Goal: Use online tool/utility: Utilize a website feature to perform a specific function

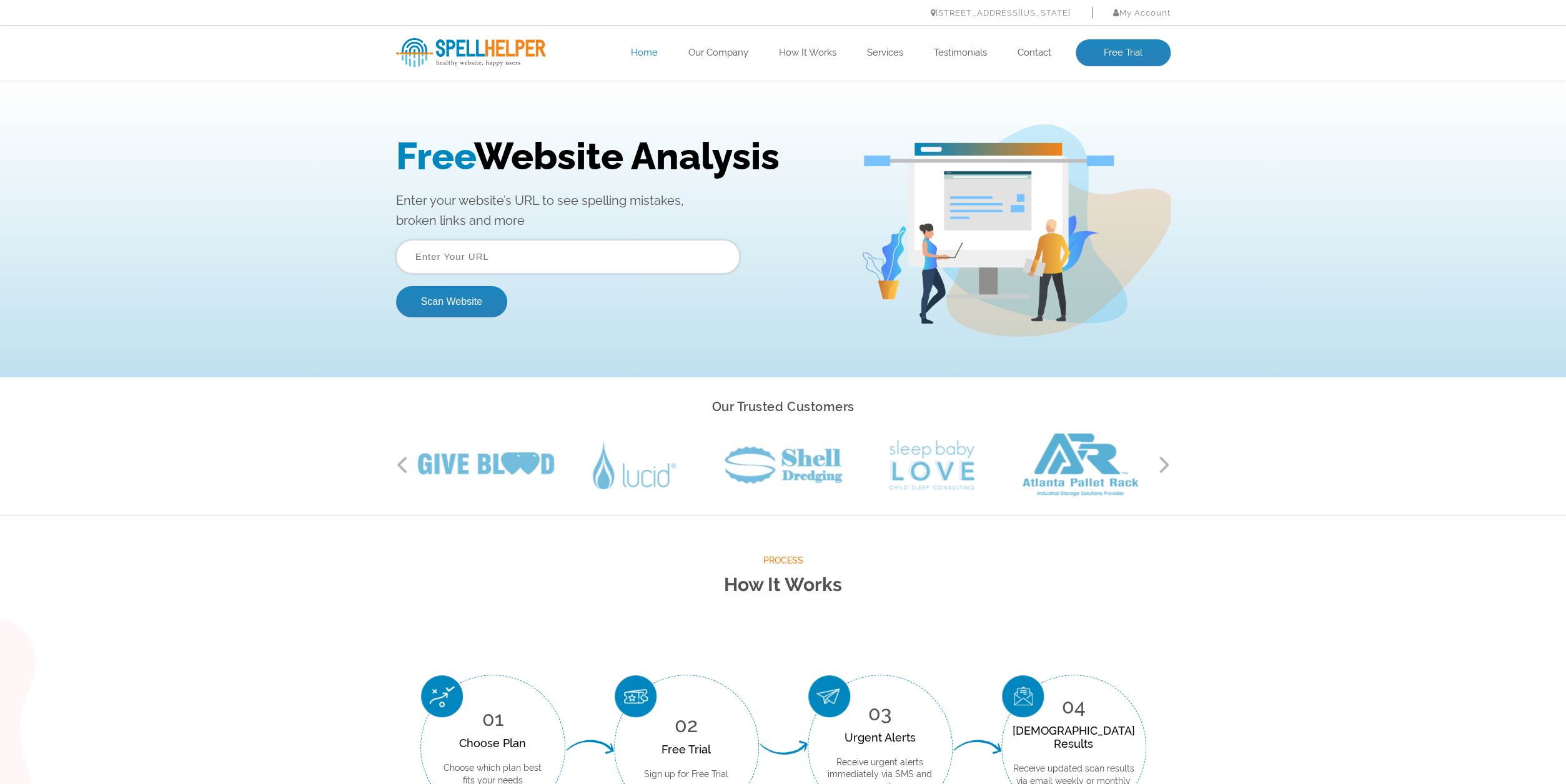
click at [476, 259] on input "text" at bounding box center [568, 257] width 343 height 34
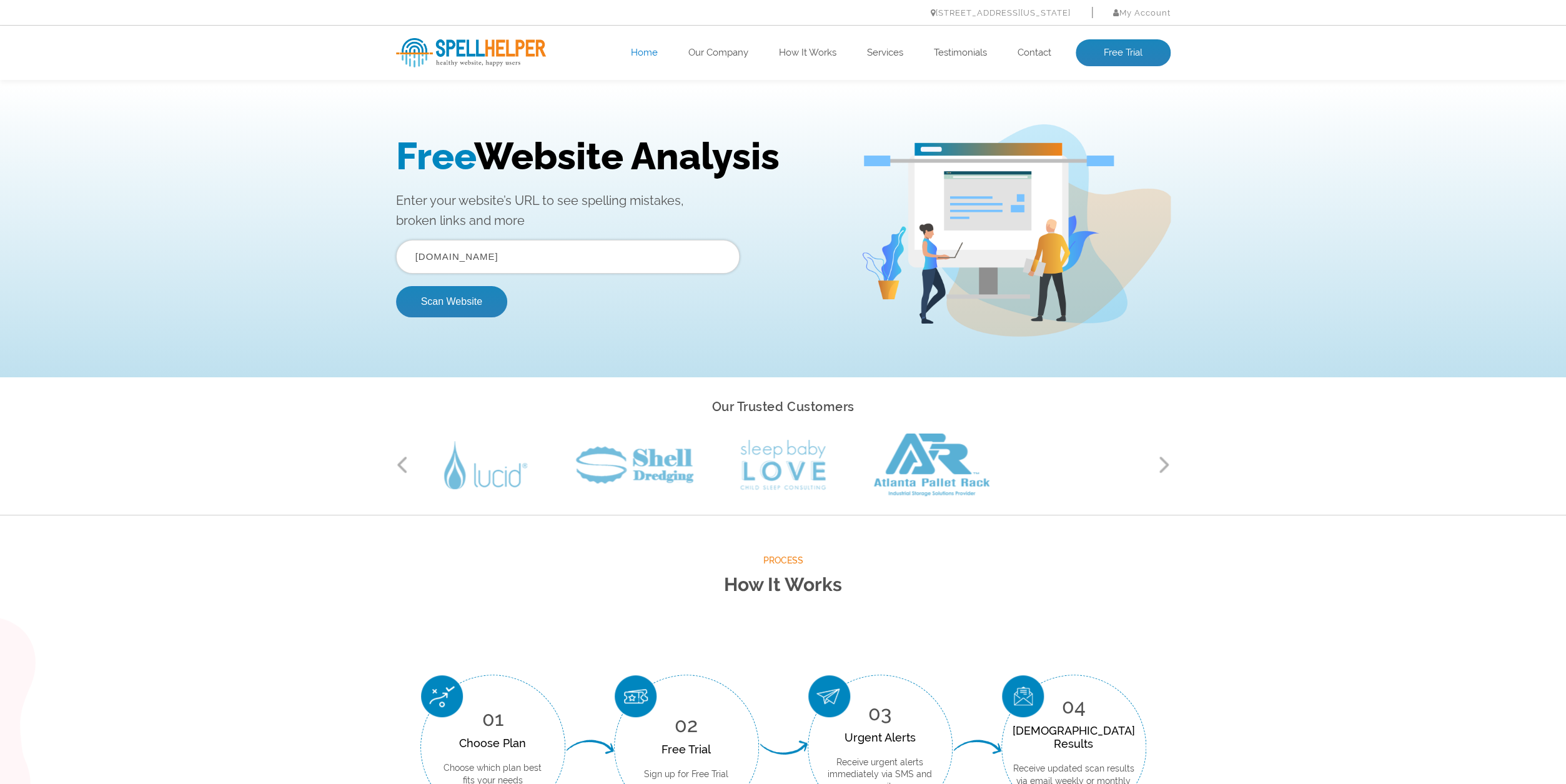
type input "kwabc.org"
click at [396, 286] on button "Scan Website" at bounding box center [451, 301] width 111 height 31
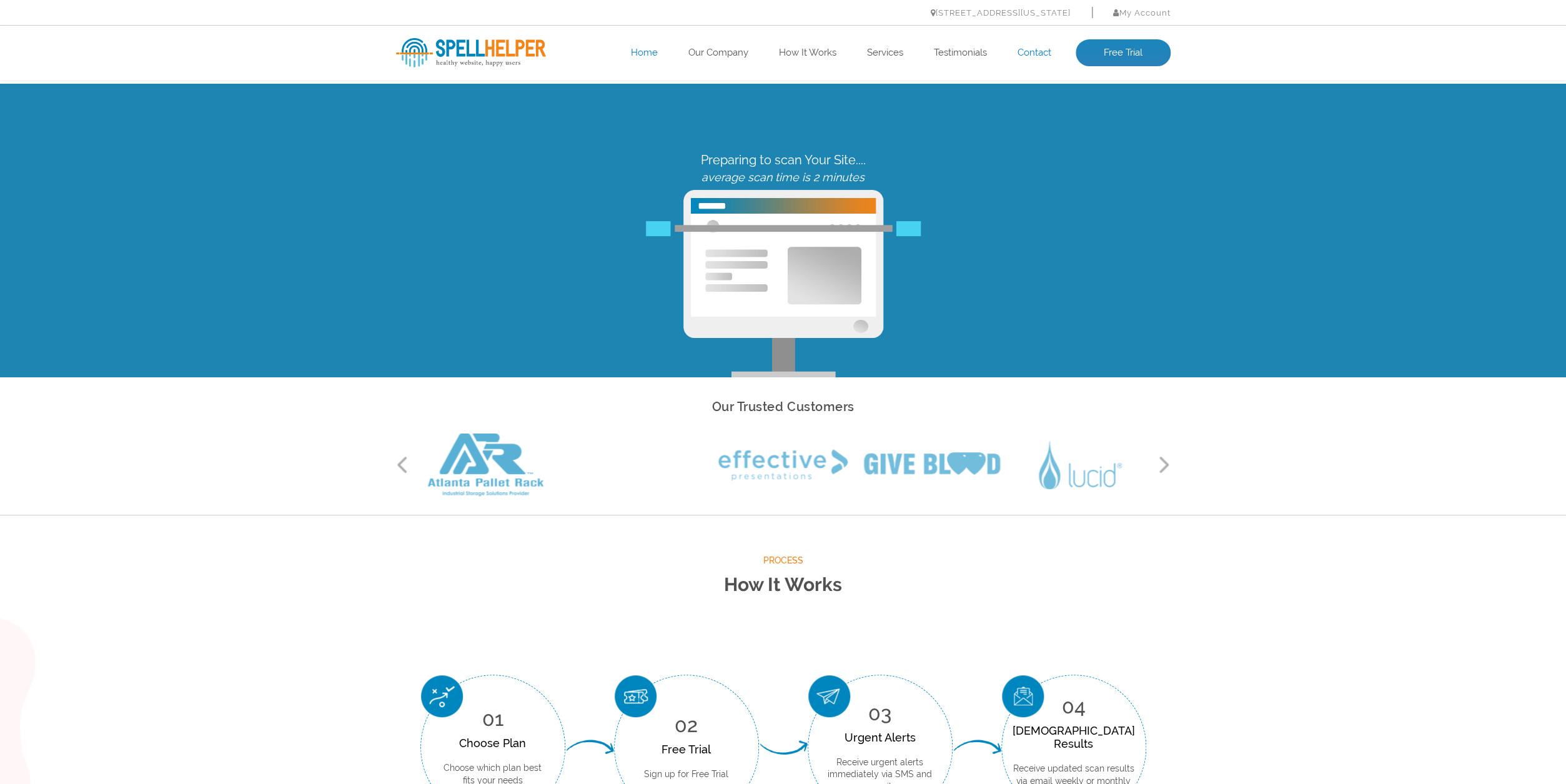
drag, startPoint x: 1038, startPoint y: 54, endPoint x: 1373, endPoint y: 57, distance: 335.0
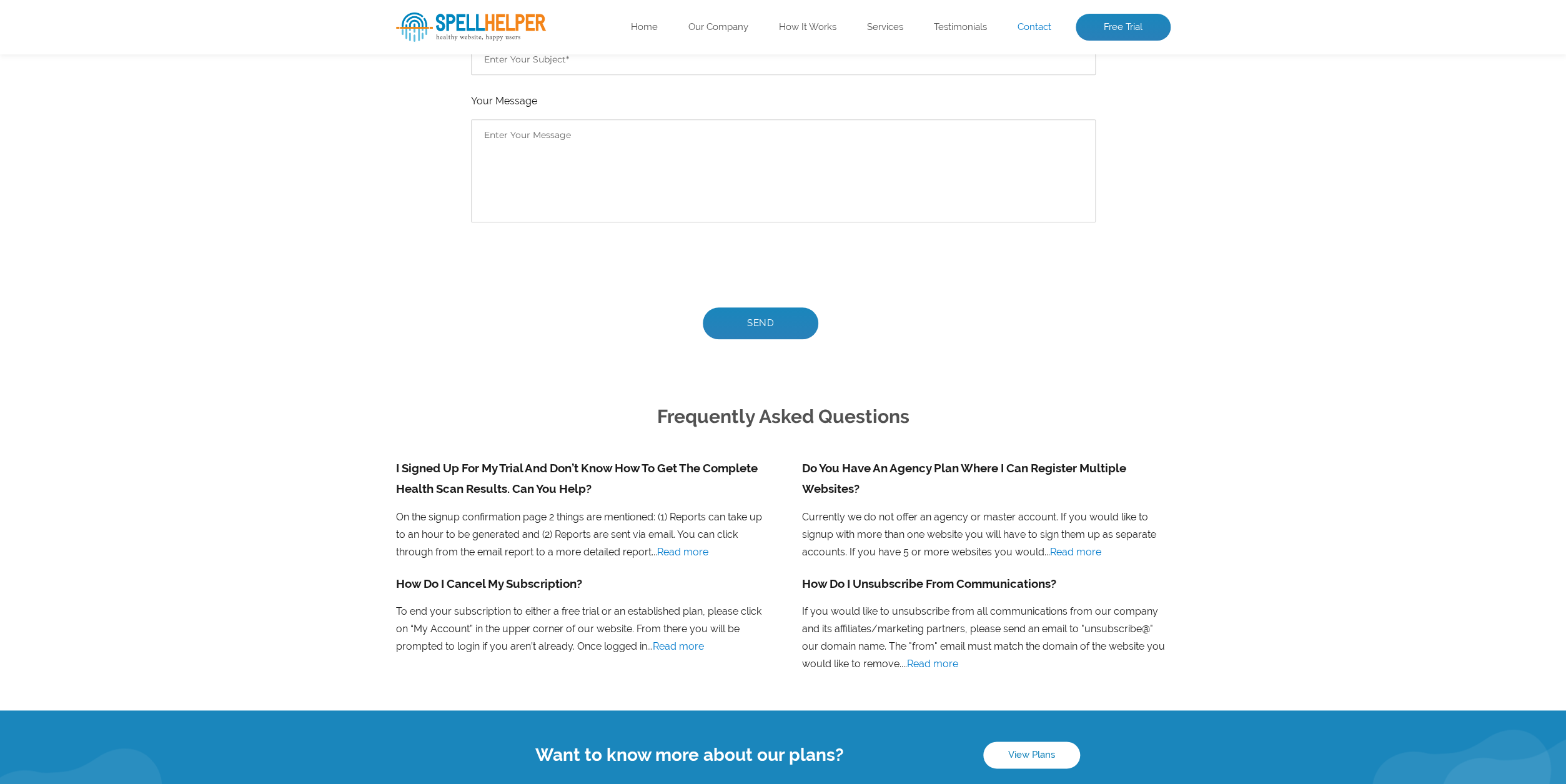
scroll to position [753, 0]
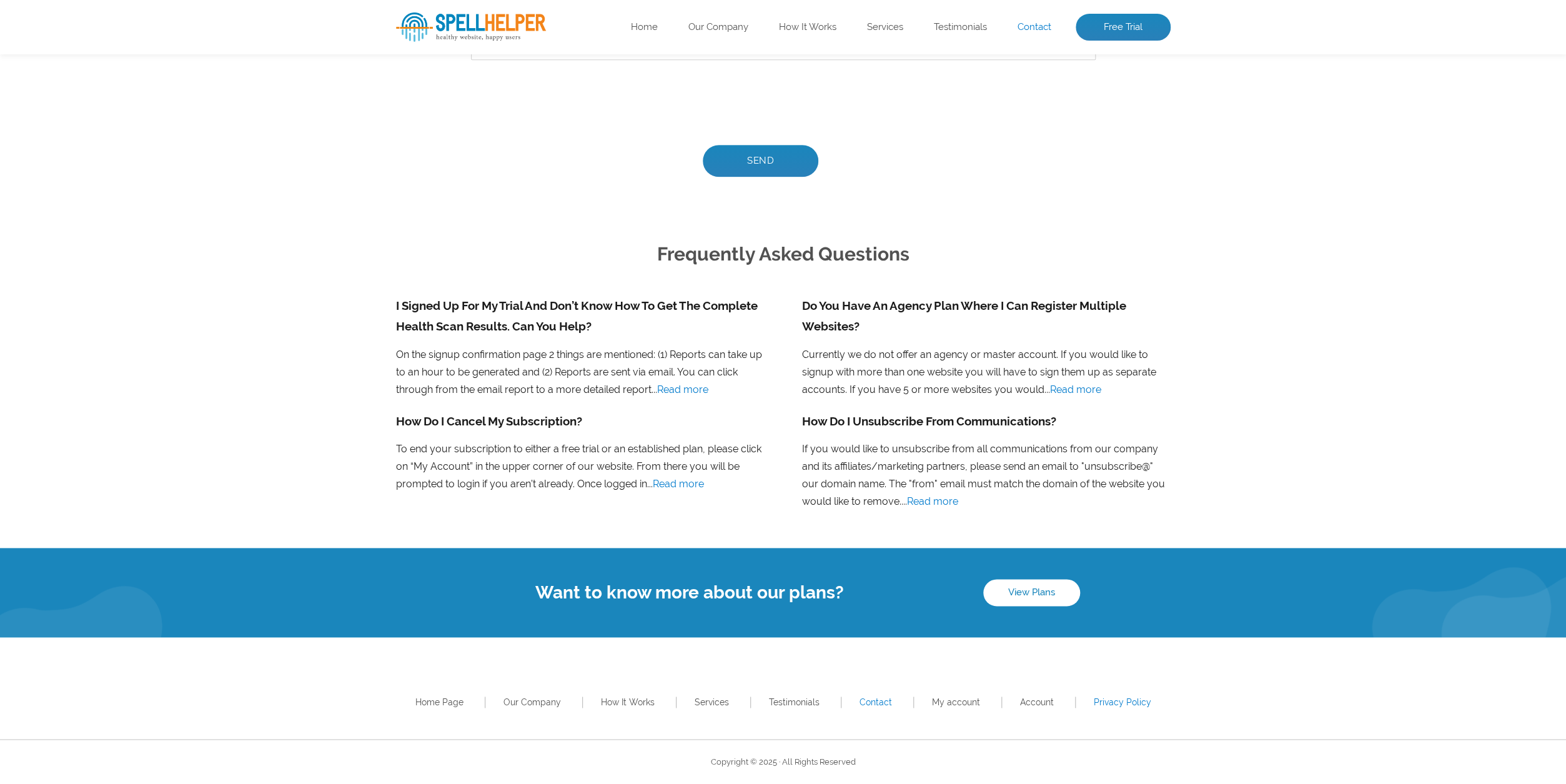
click at [1129, 701] on link "Privacy Policy" at bounding box center [1122, 702] width 57 height 10
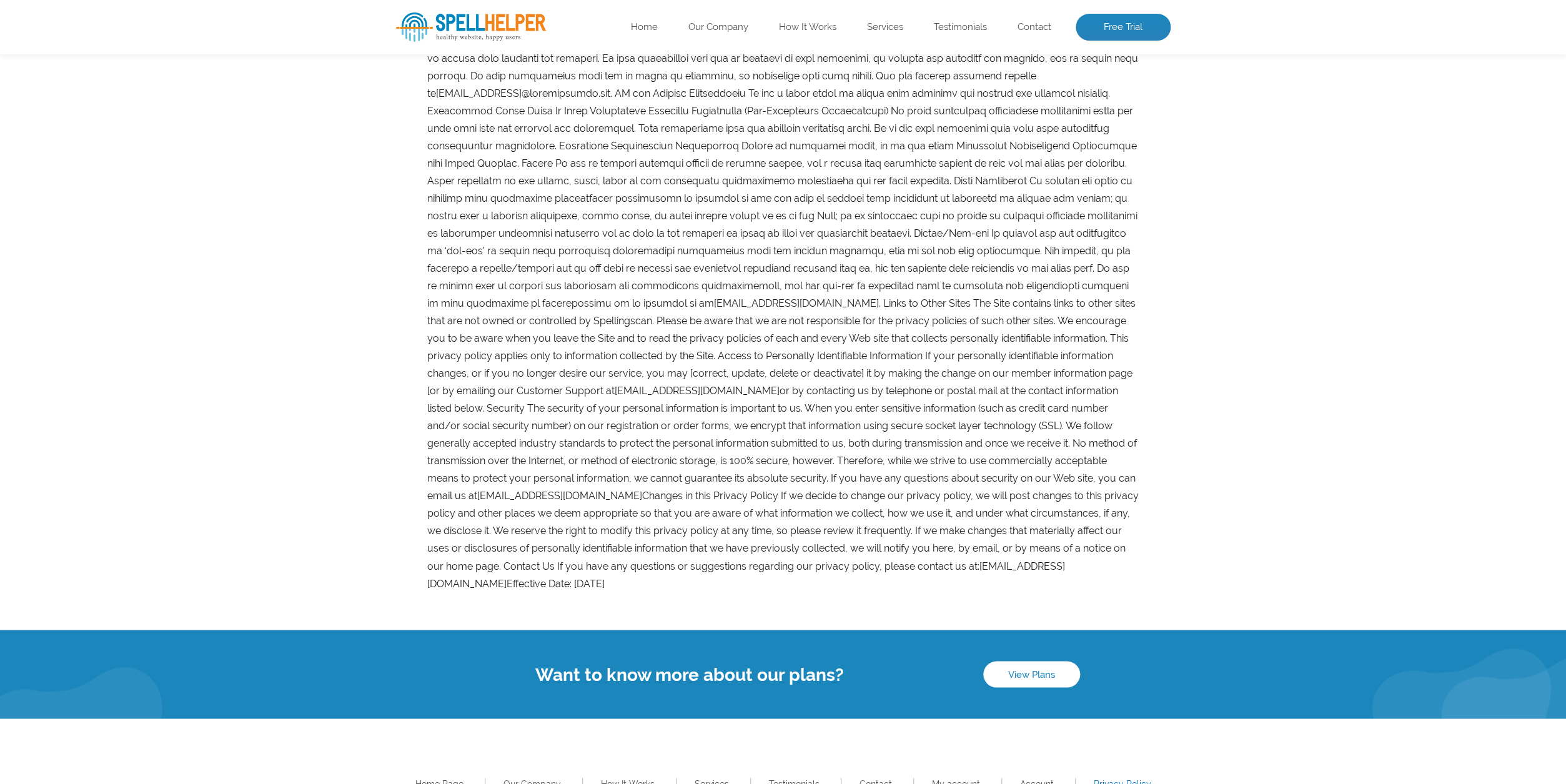
scroll to position [1058, 0]
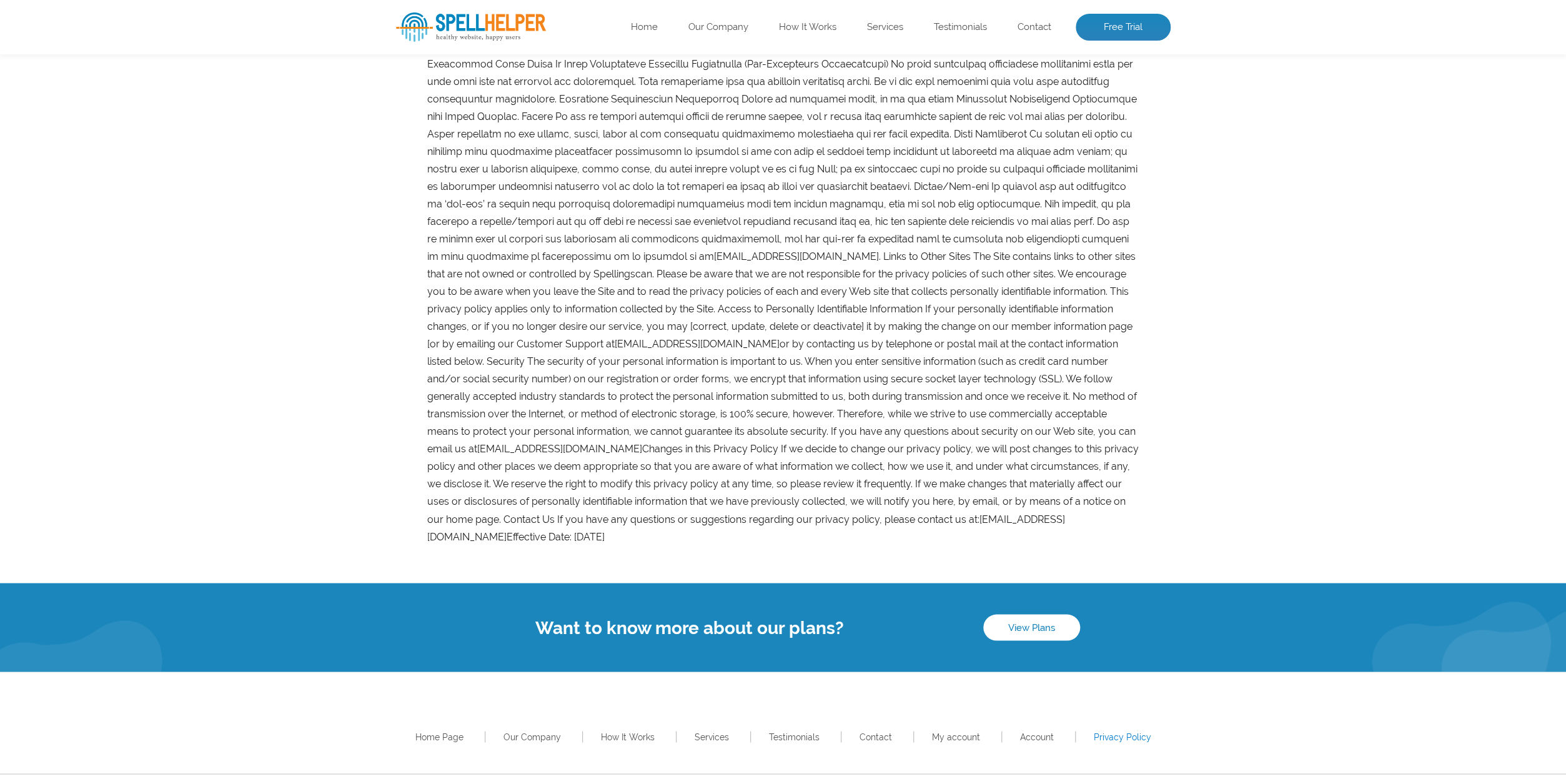
click at [766, 783] on span "Copyright © 2025 · All Rights Reserved" at bounding box center [783, 796] width 145 height 10
click at [531, 732] on link "Our Company" at bounding box center [532, 736] width 57 height 10
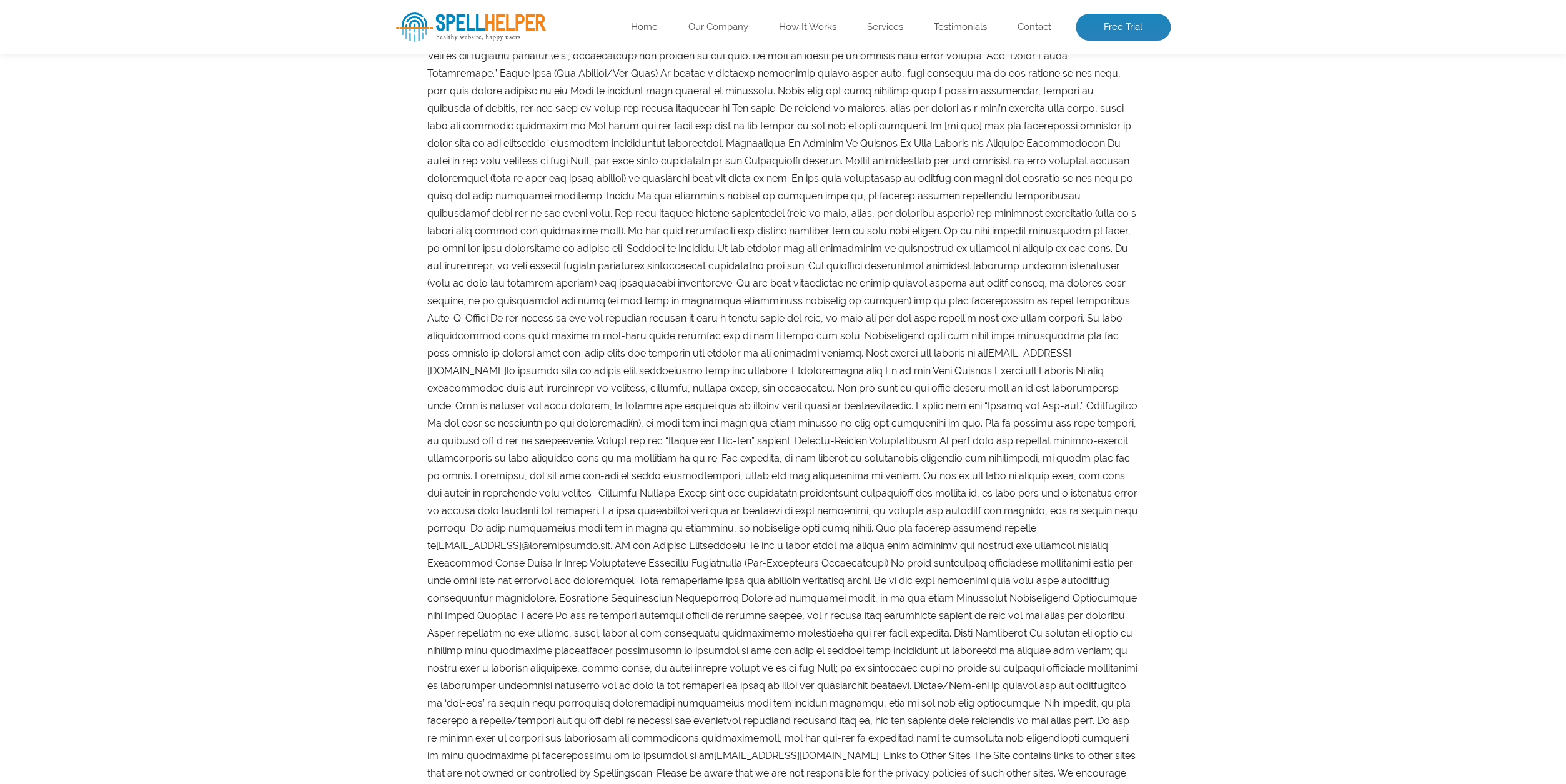
scroll to position [553, 0]
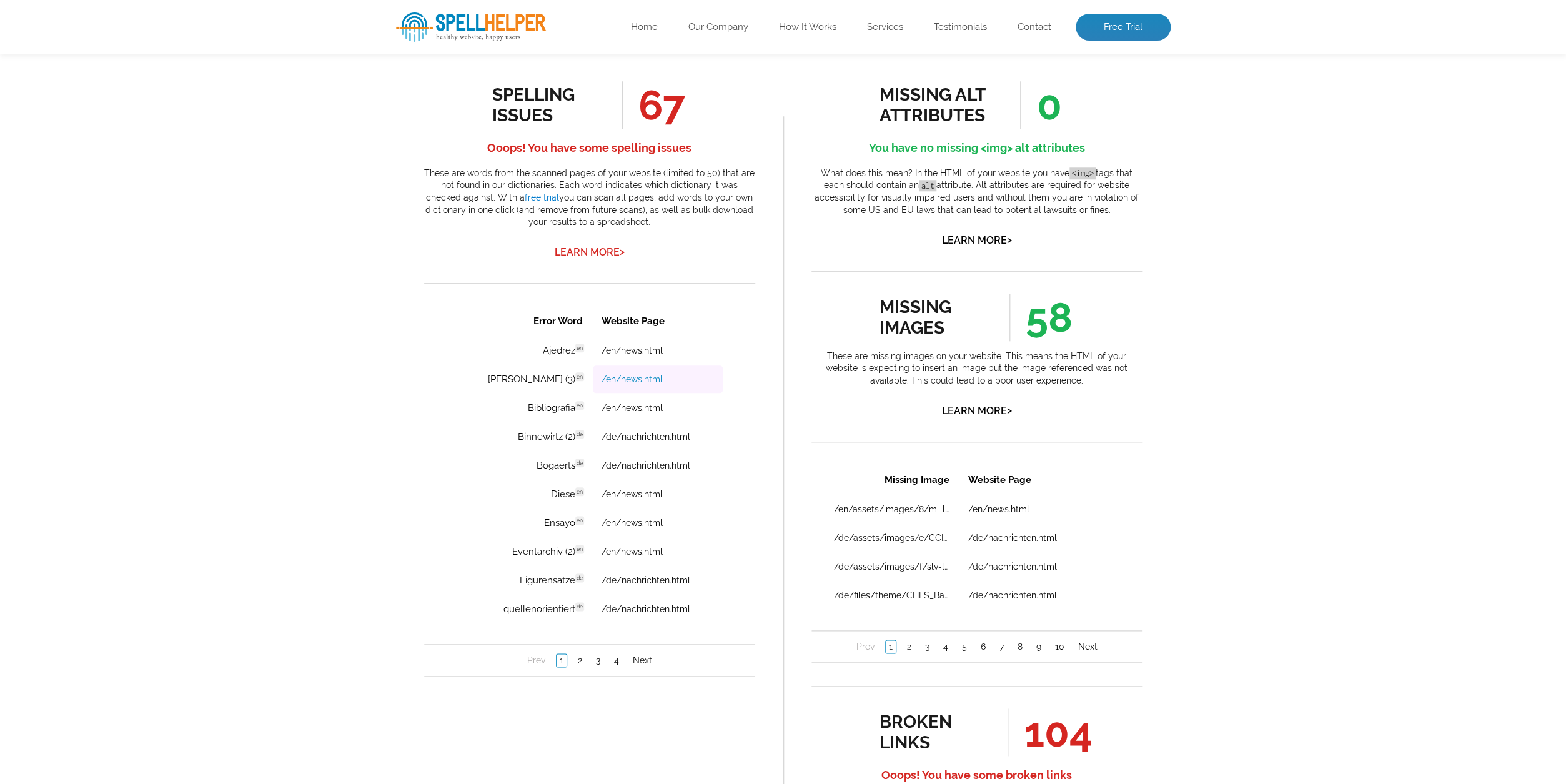
scroll to position [674, 0]
click at [642, 661] on link "Next" at bounding box center [641, 659] width 26 height 12
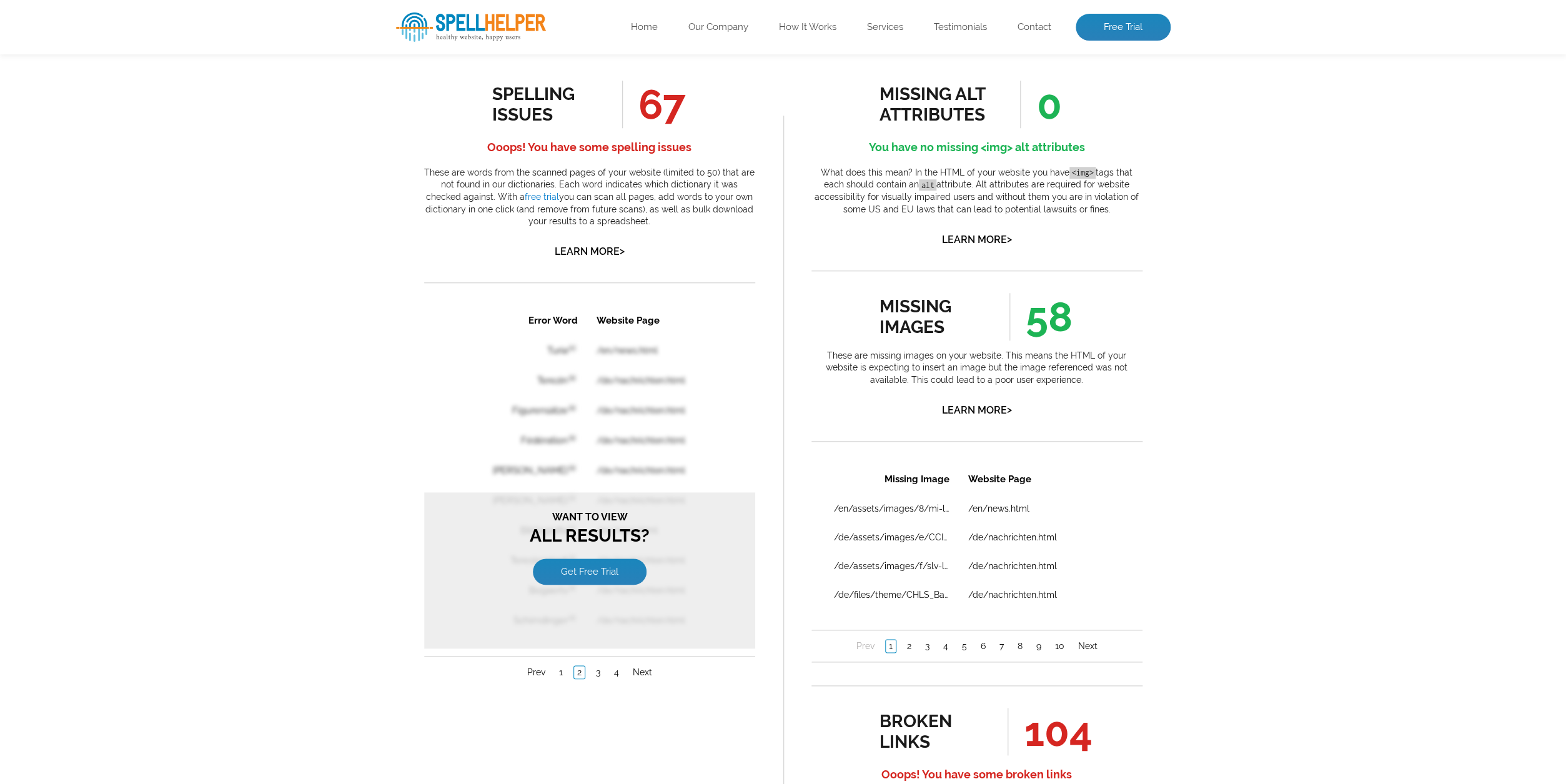
scroll to position [0, 0]
